Goal: Transaction & Acquisition: Book appointment/travel/reservation

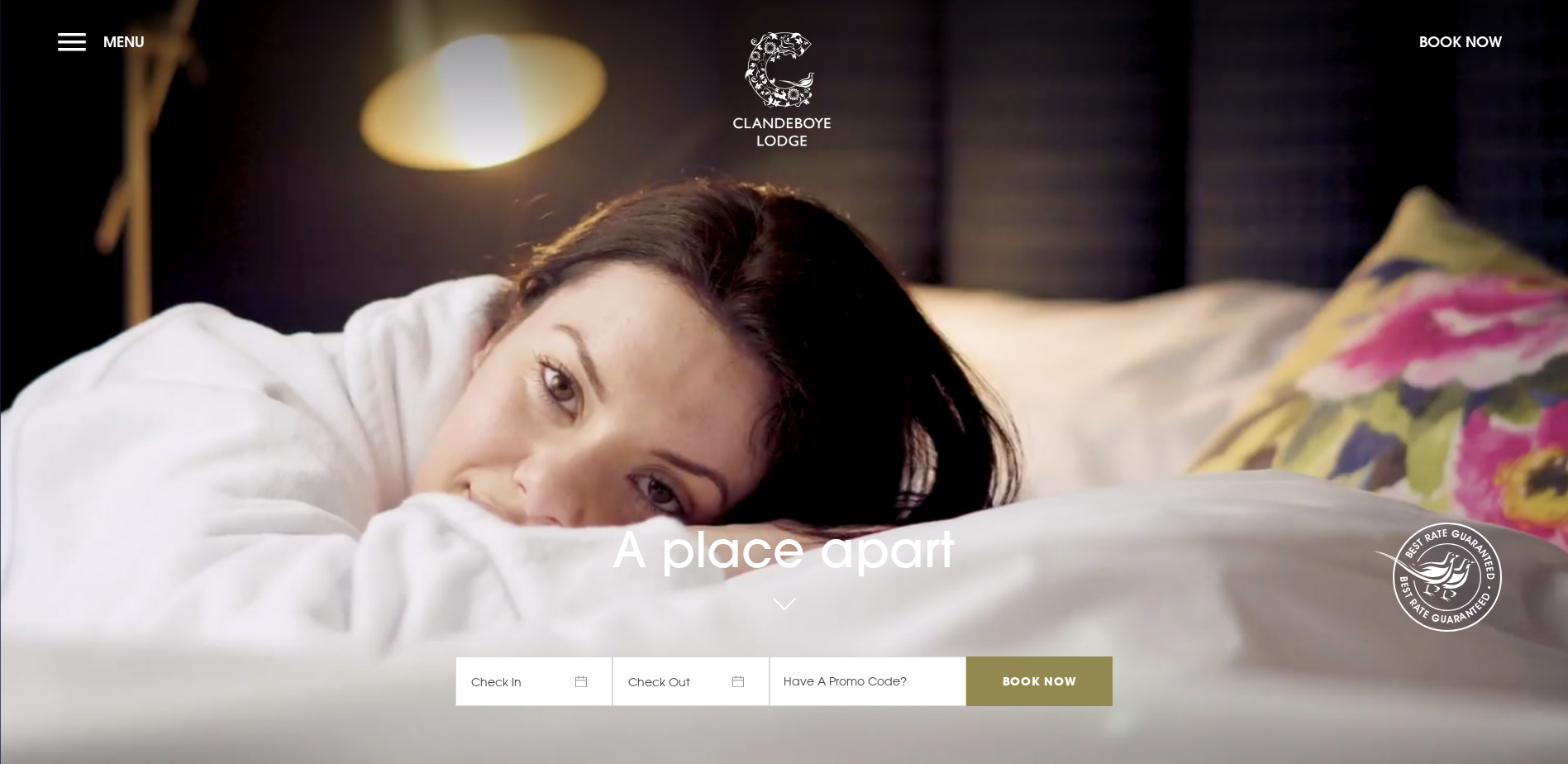
click at [584, 657] on span "Check In" at bounding box center [534, 682] width 157 height 50
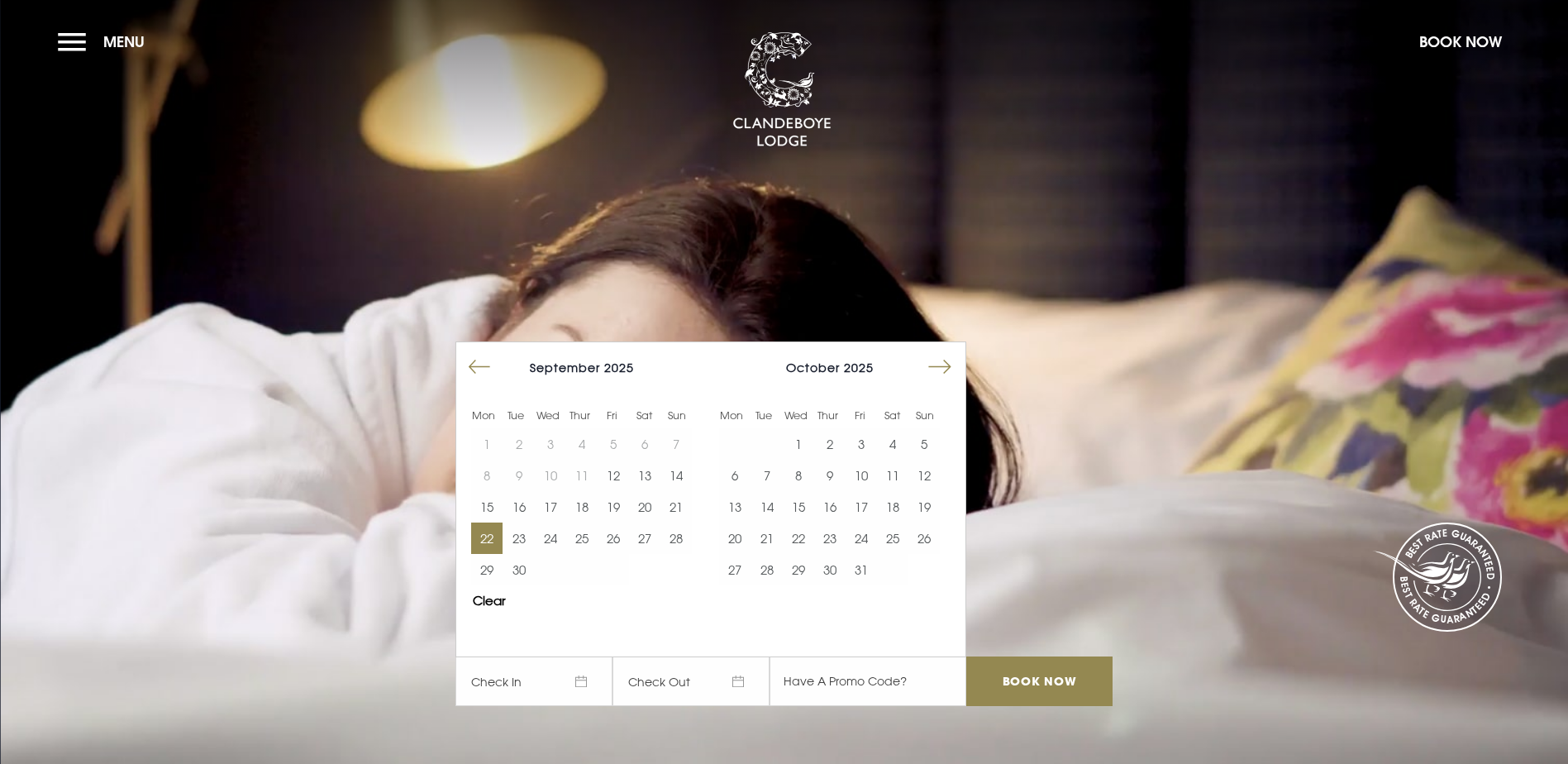
click at [484, 522] on button "22" at bounding box center [487, 538] width 32 height 32
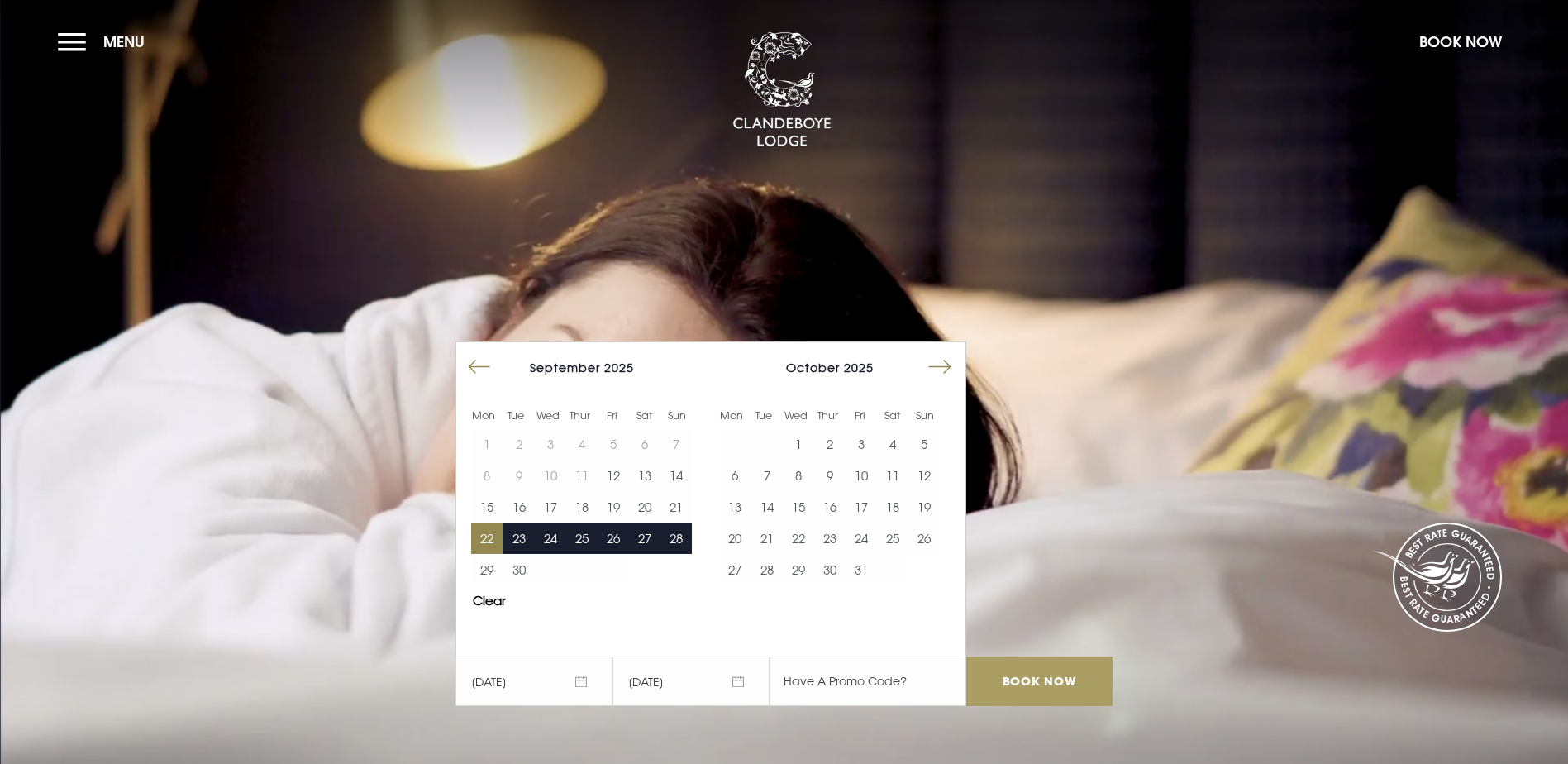
click at [1046, 657] on input "Book Now" at bounding box center [1038, 682] width 145 height 50
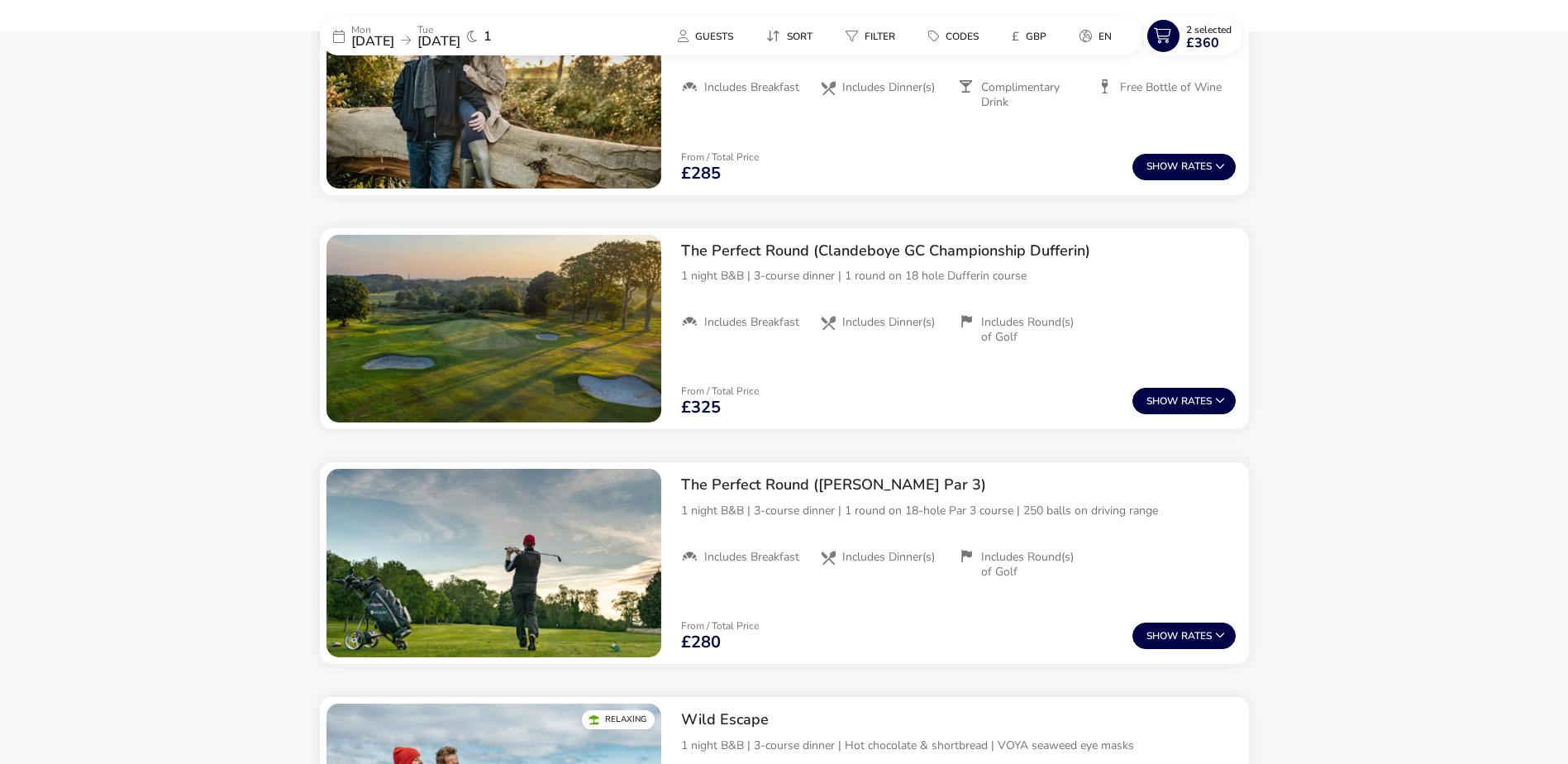
scroll to position [1521, 0]
